Goal: Transaction & Acquisition: Purchase product/service

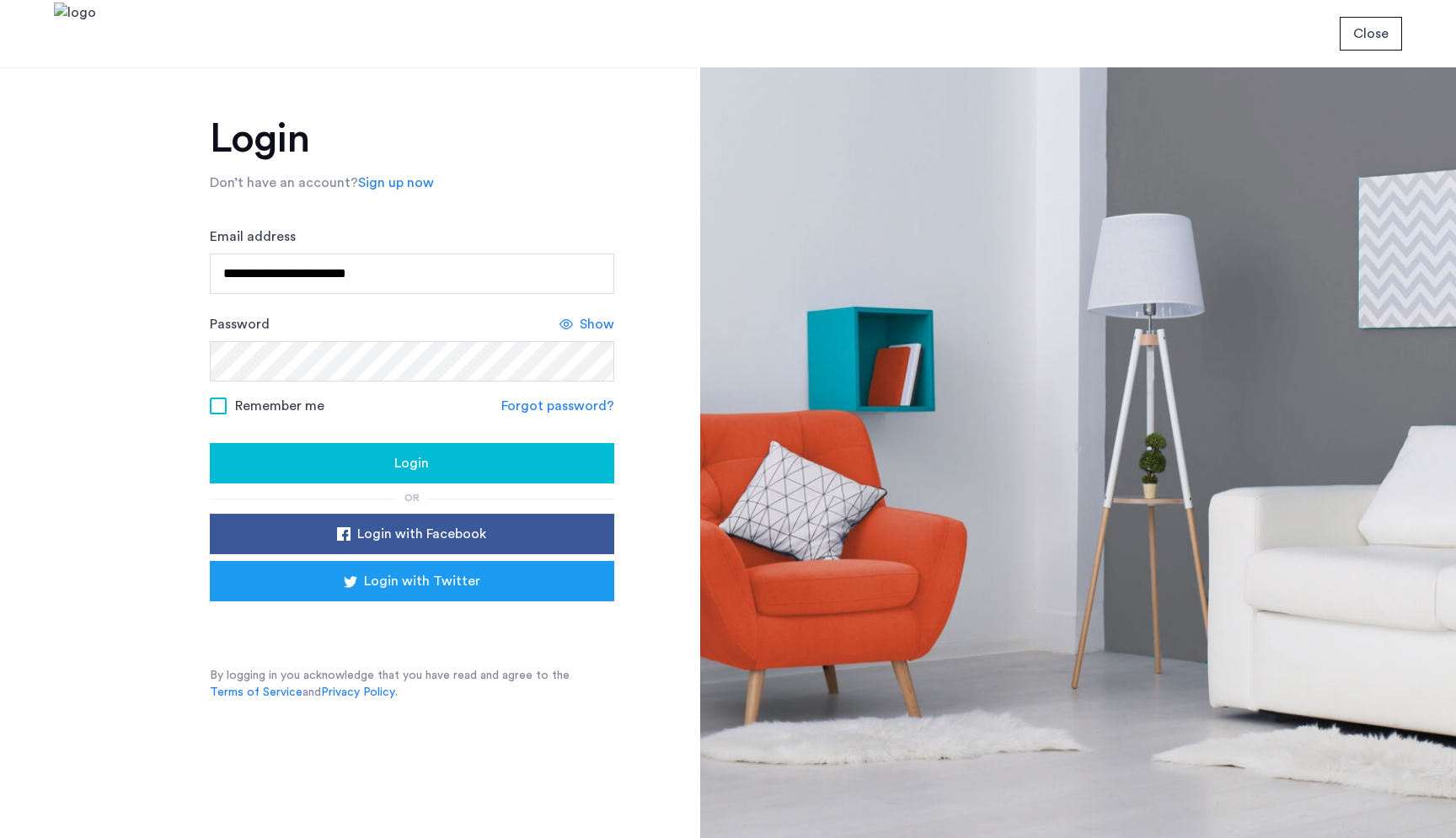
click at [405, 469] on span "Login" at bounding box center [411, 462] width 34 height 20
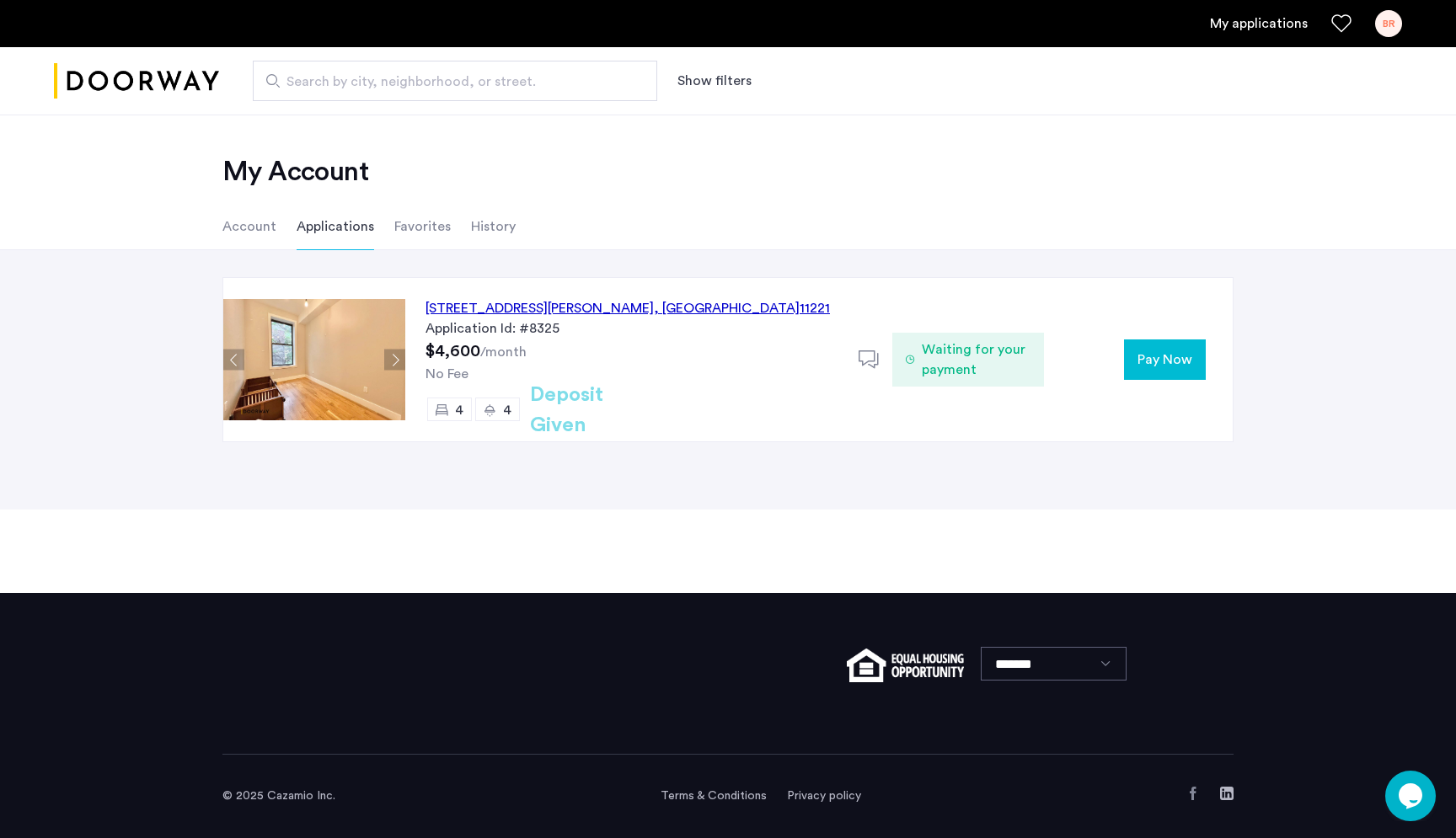
click at [1181, 359] on span "Pay Now" at bounding box center [1164, 359] width 55 height 20
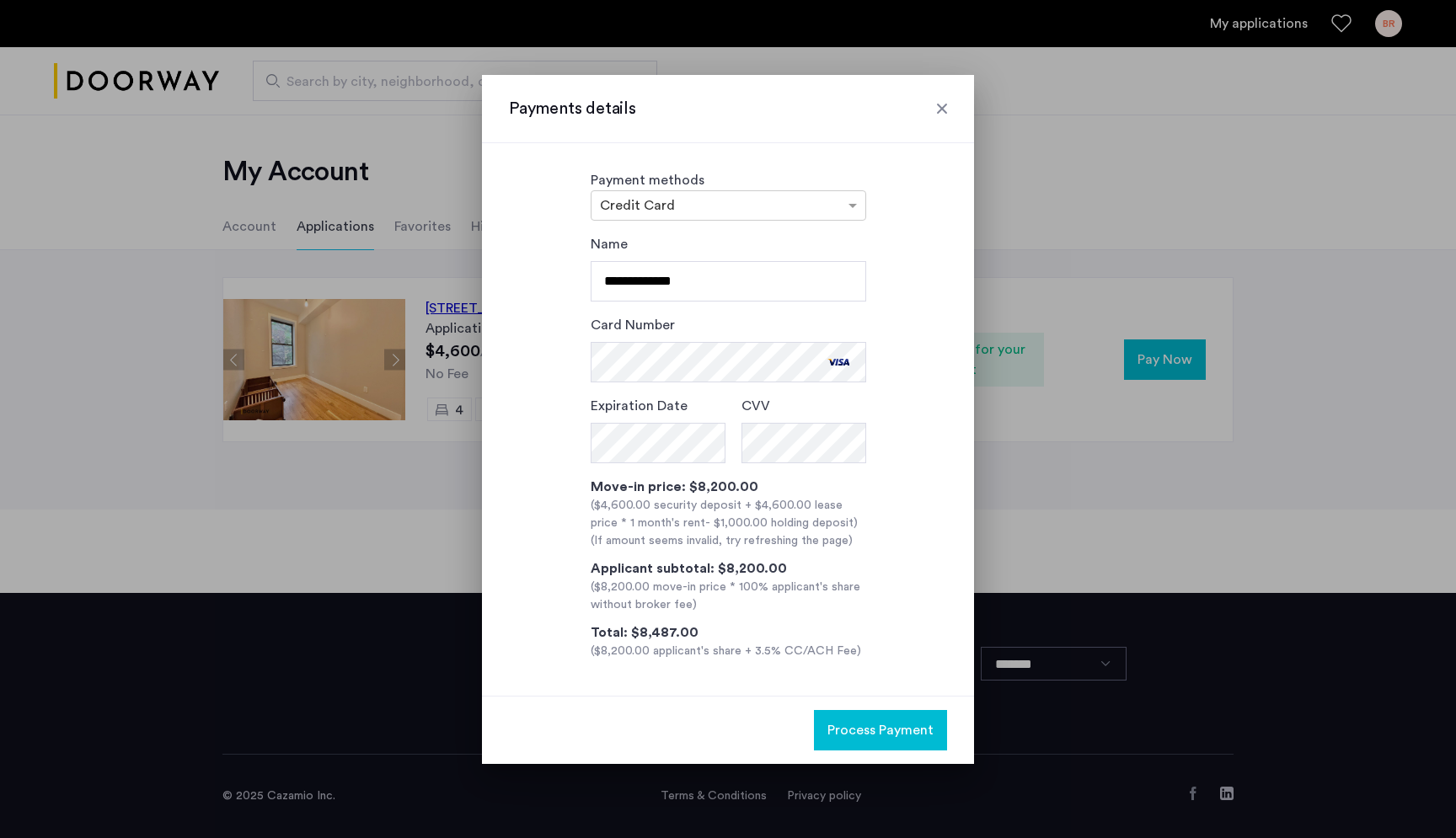
click at [887, 337] on div "**********" at bounding box center [727, 447] width 438 height 426
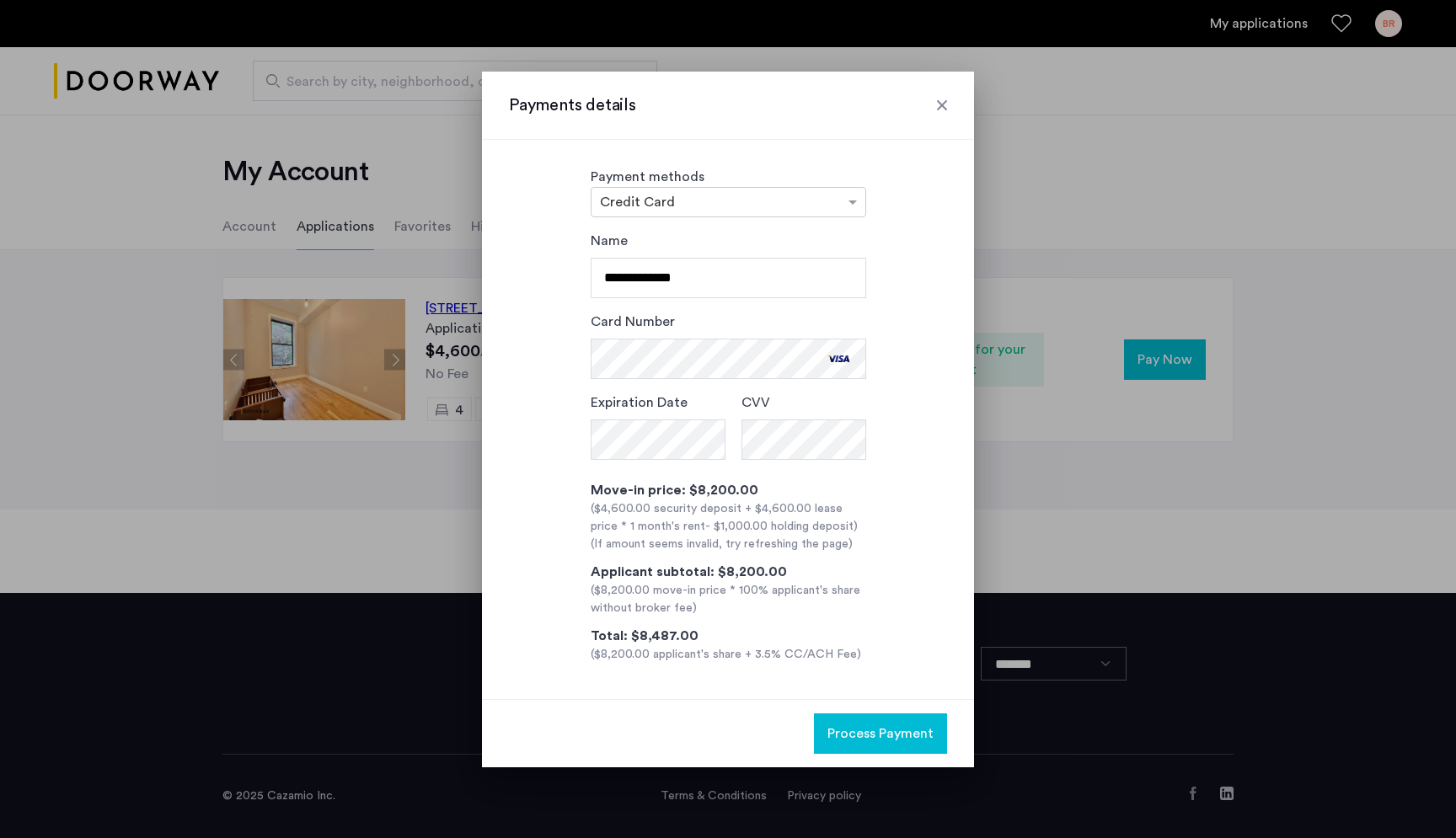
click at [889, 737] on span "Process Payment" at bounding box center [880, 733] width 106 height 20
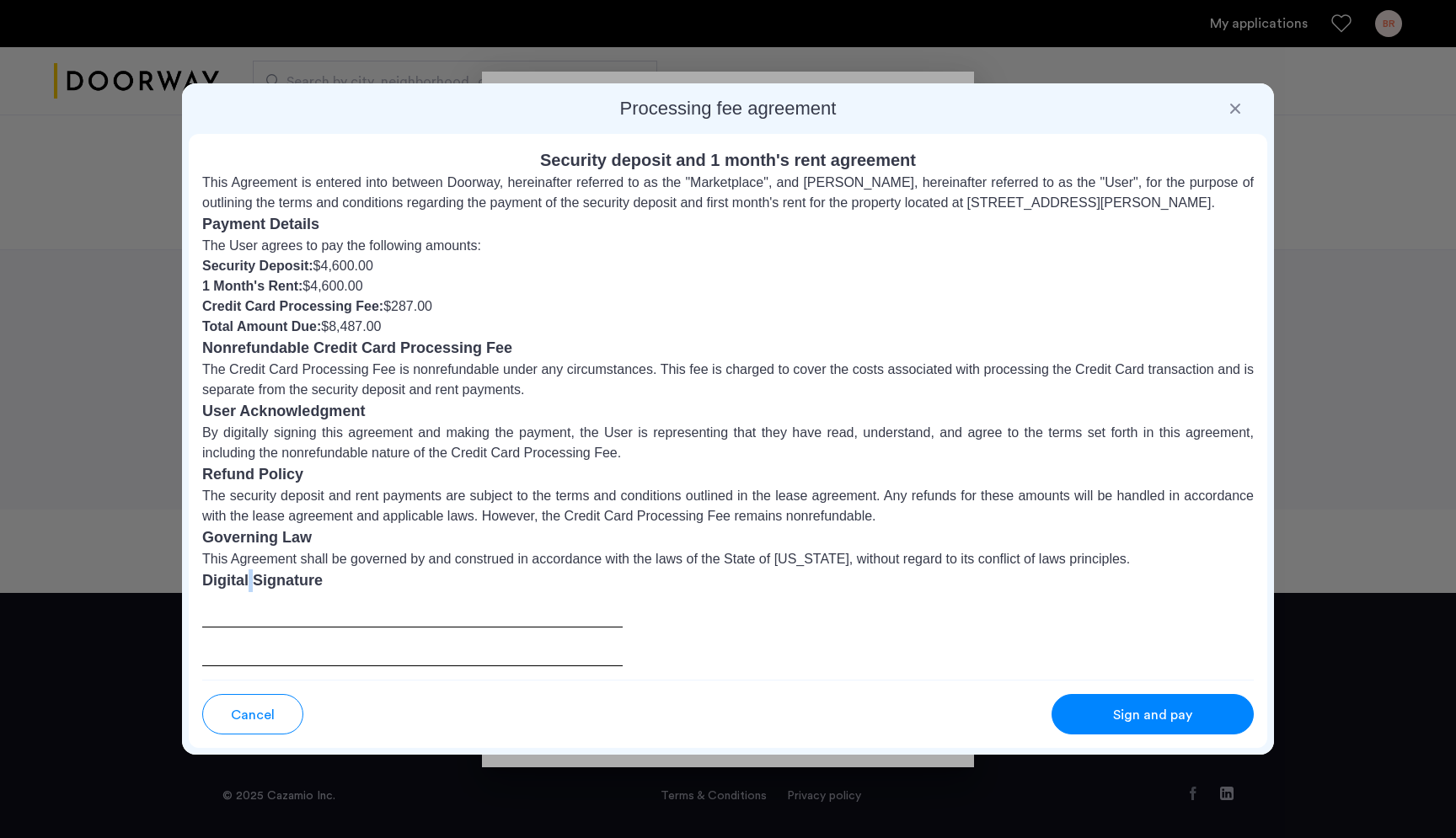
click at [251, 584] on h3 "Digital Signature" at bounding box center [727, 579] width 1051 height 22
drag, startPoint x: 235, startPoint y: 621, endPoint x: 262, endPoint y: 637, distance: 31.4
click at [262, 637] on div at bounding box center [412, 629] width 421 height 74
drag, startPoint x: 229, startPoint y: 632, endPoint x: 459, endPoint y: 679, distance: 234.8
click at [459, 679] on div "Security deposit and 1 month's rent agreement This Agreement is entered into be…" at bounding box center [727, 406] width 1078 height 545
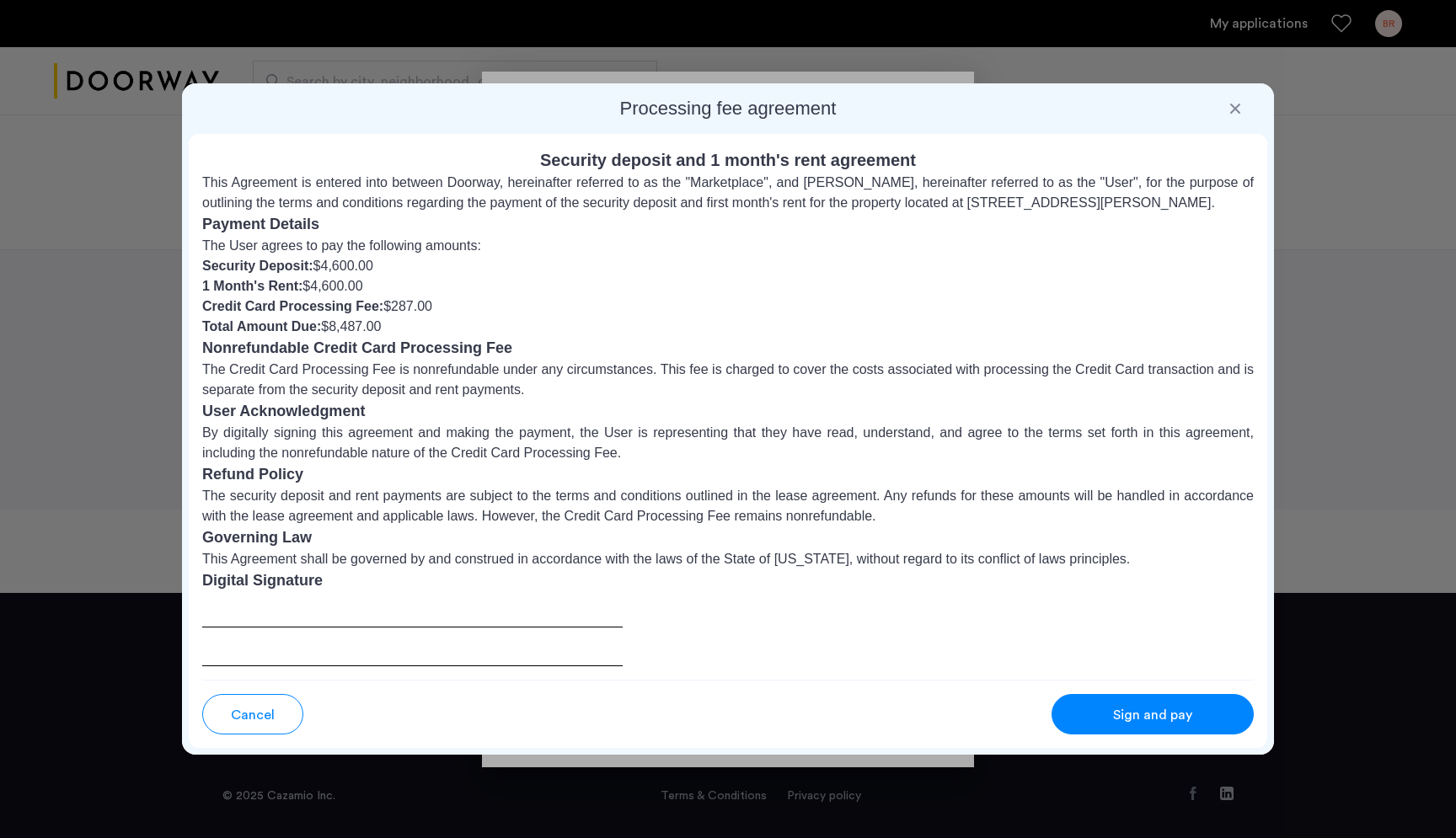
click at [1128, 710] on span "Sign and pay" at bounding box center [1152, 714] width 79 height 20
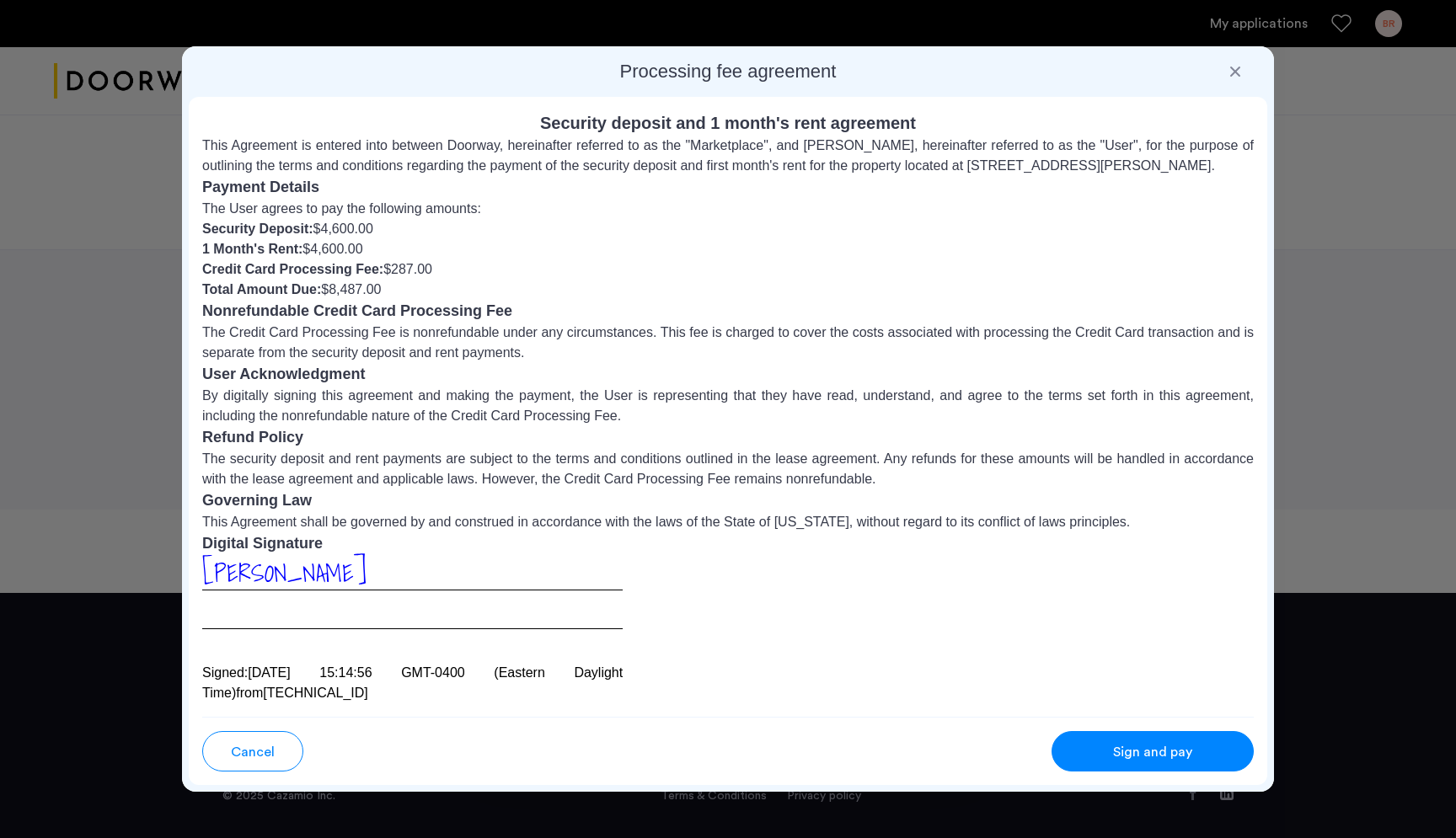
click at [249, 742] on span "Cancel" at bounding box center [253, 751] width 44 height 20
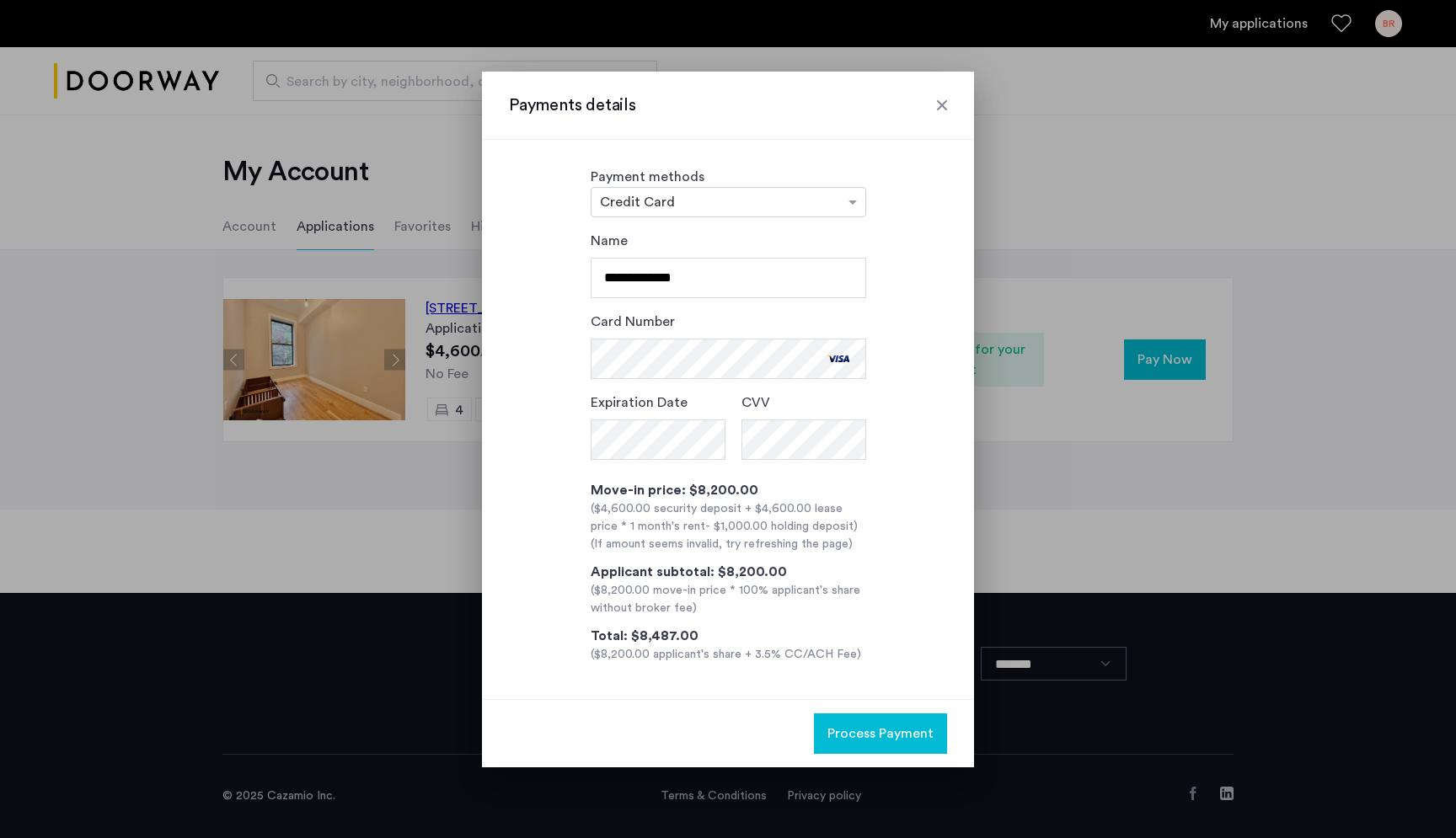
click at [870, 723] on button "Process Payment" at bounding box center [880, 733] width 133 height 40
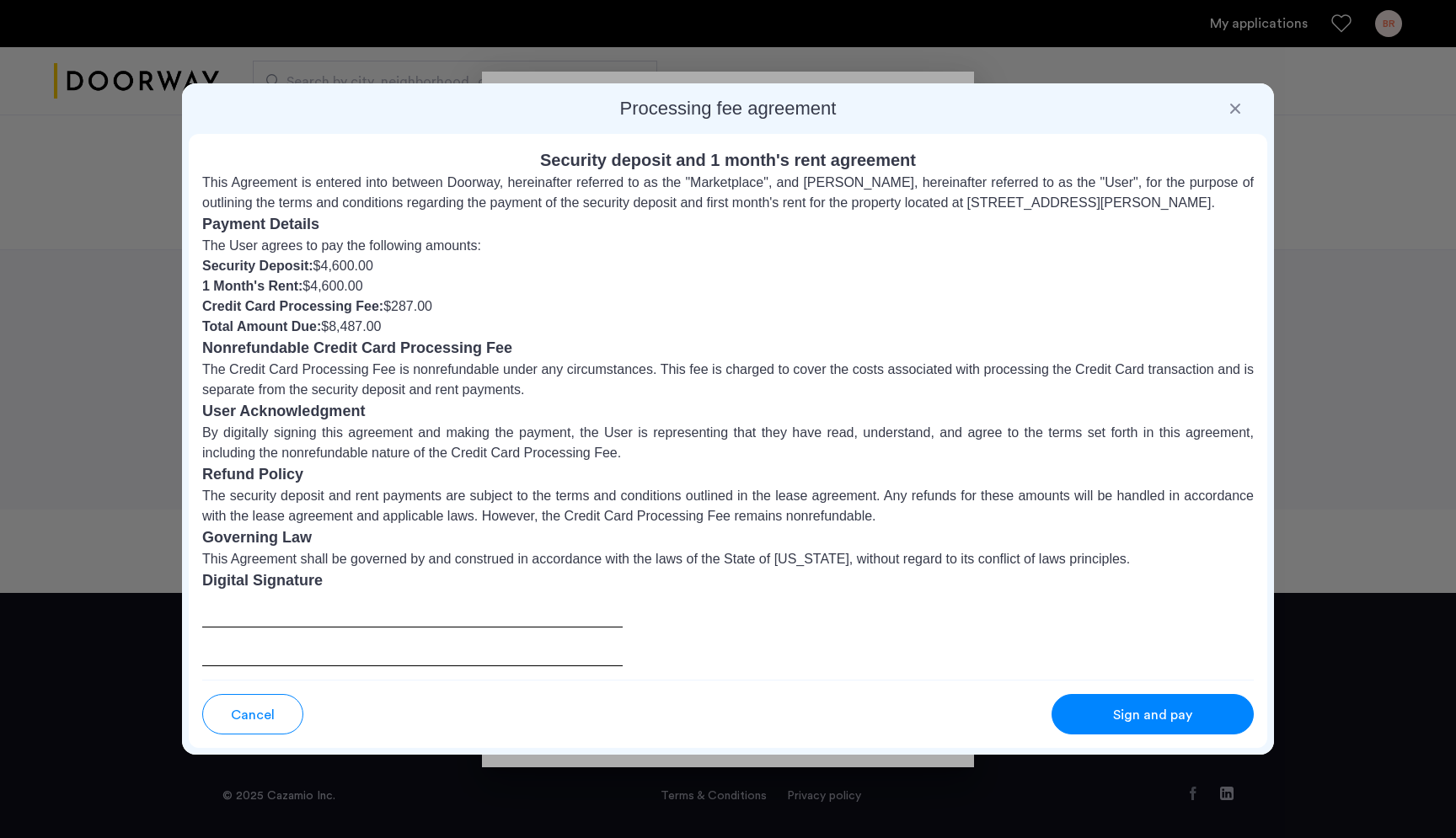
click at [1149, 675] on div "Security deposit and 1 month's rent agreement This Agreement is entered into be…" at bounding box center [727, 406] width 1078 height 545
click at [1136, 701] on button "Sign and pay" at bounding box center [1152, 713] width 202 height 40
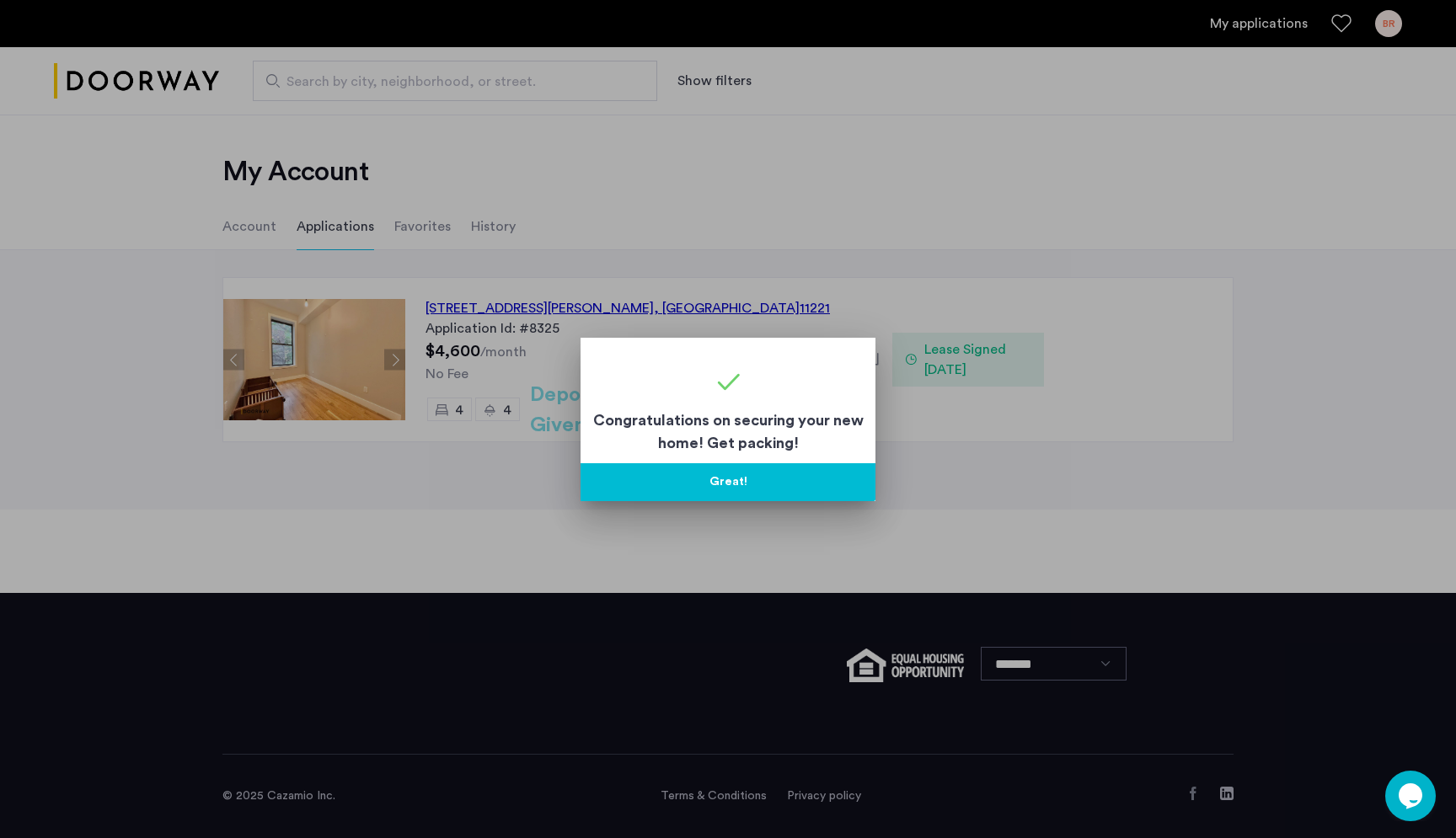
click at [729, 480] on button "Great!" at bounding box center [728, 482] width 295 height 38
